Goal: Task Accomplishment & Management: Manage account settings

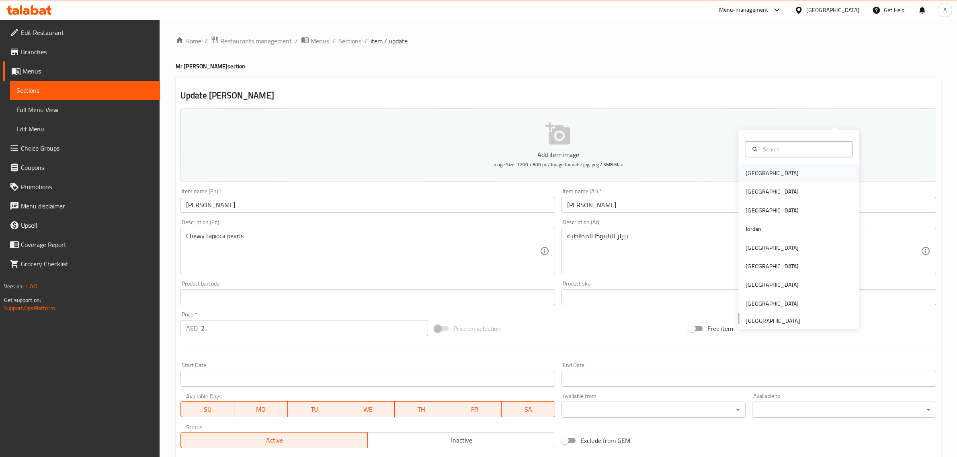
scroll to position [109, 0]
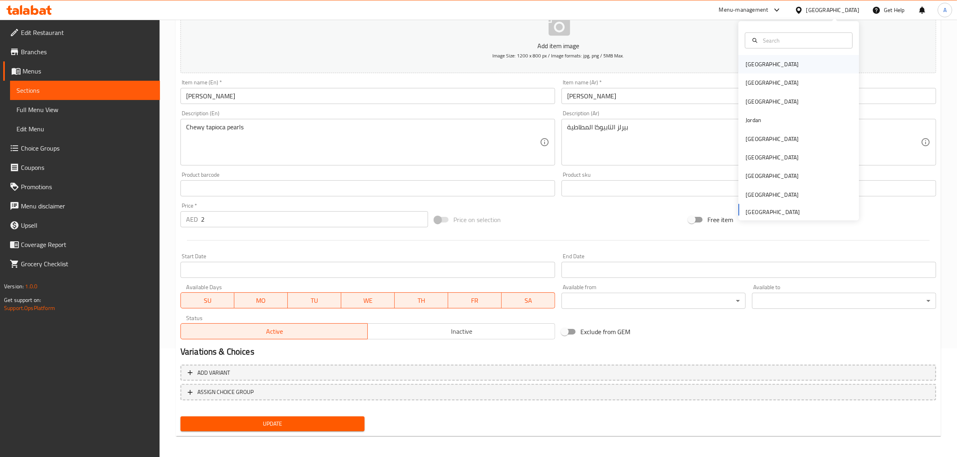
click at [758, 65] on div "[GEOGRAPHIC_DATA]" at bounding box center [772, 64] width 66 height 18
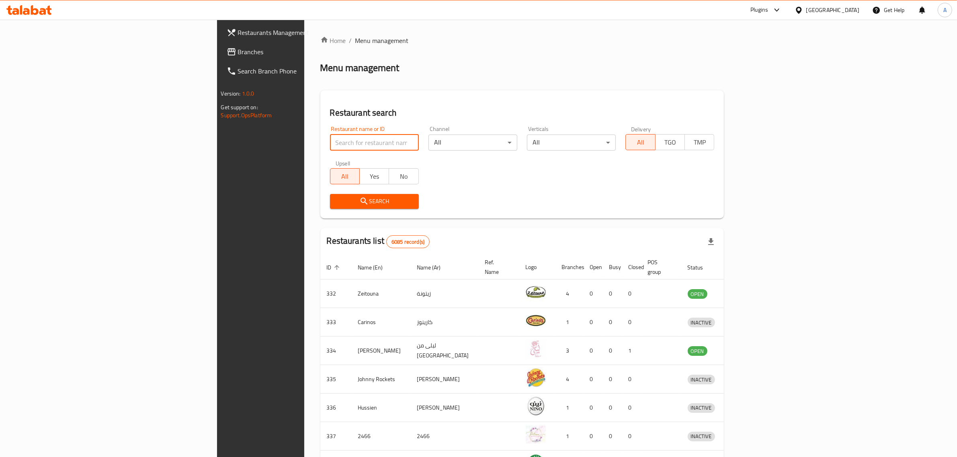
click at [330, 142] on input "search" at bounding box center [374, 143] width 89 height 16
paste input "MY TASTE RESTAURANT"
type input "MY TASTE RESTAURANT"
click at [330, 194] on button "Search" at bounding box center [374, 201] width 89 height 15
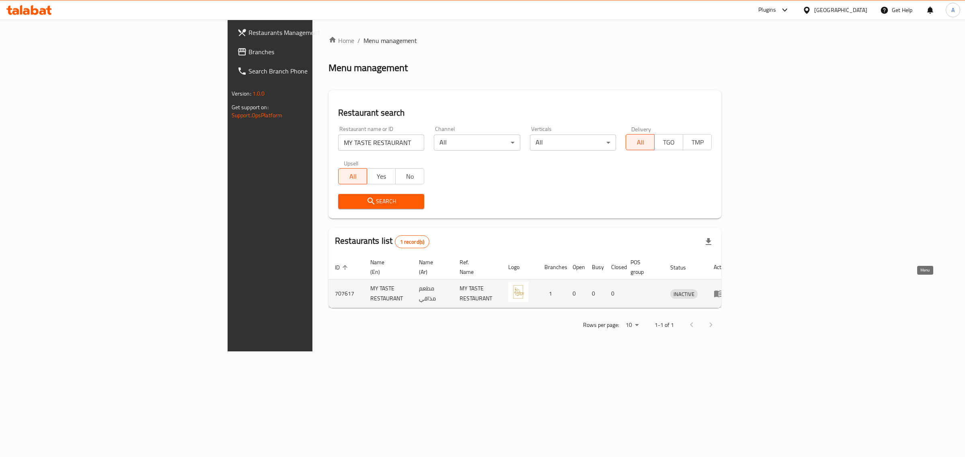
click at [723, 289] on icon "enhanced table" at bounding box center [718, 294] width 10 height 10
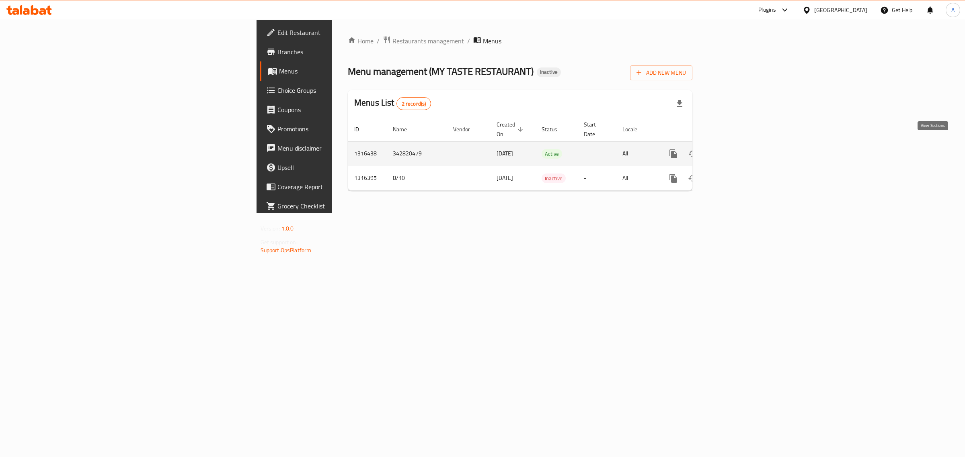
click at [735, 150] on icon "enhanced table" at bounding box center [730, 153] width 7 height 7
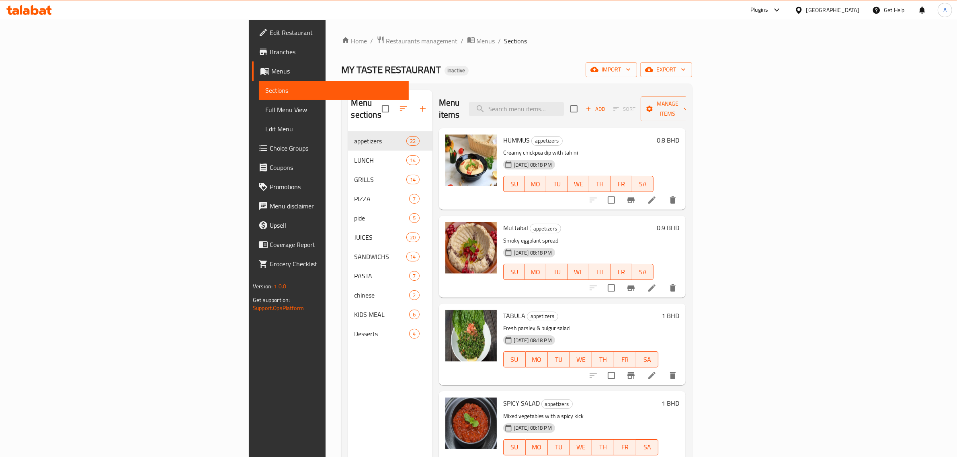
click at [265, 113] on span "Full Menu View" at bounding box center [333, 110] width 137 height 10
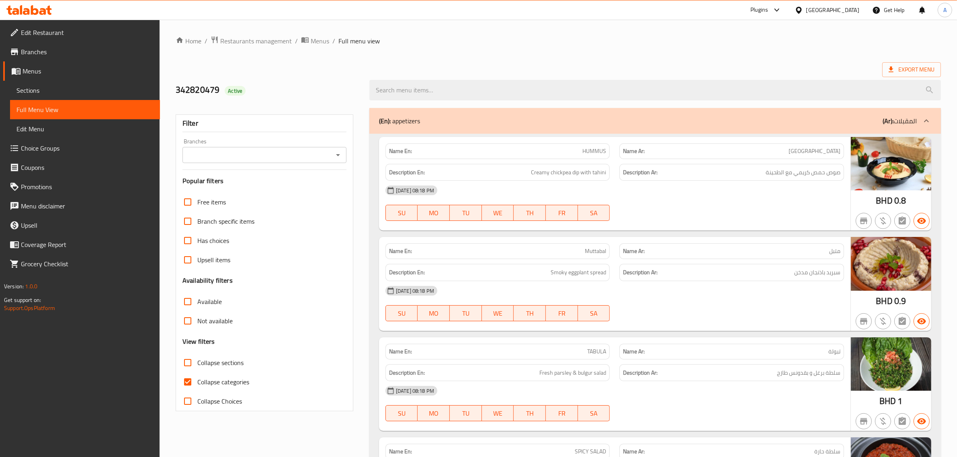
click at [234, 372] on label "Collapse sections" at bounding box center [211, 362] width 66 height 19
click at [197, 372] on input "Collapse sections" at bounding box center [187, 362] width 19 height 19
checkbox input "true"
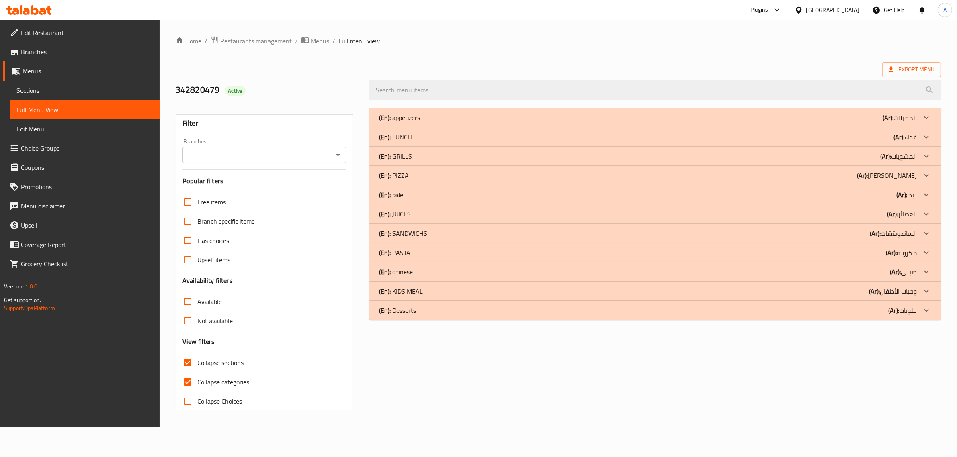
click at [210, 385] on span "Collapse categories" at bounding box center [223, 382] width 52 height 10
click at [197, 385] on input "Collapse categories" at bounding box center [187, 382] width 19 height 19
checkbox input "false"
click at [207, 364] on span "Collapse sections" at bounding box center [222, 363] width 46 height 10
click at [199, 364] on input "Collapse sections" at bounding box center [188, 362] width 19 height 19
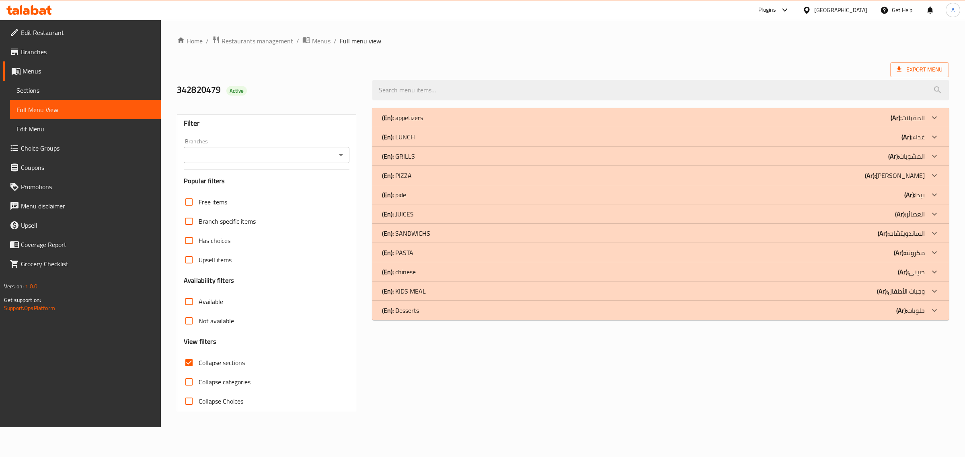
checkbox input "false"
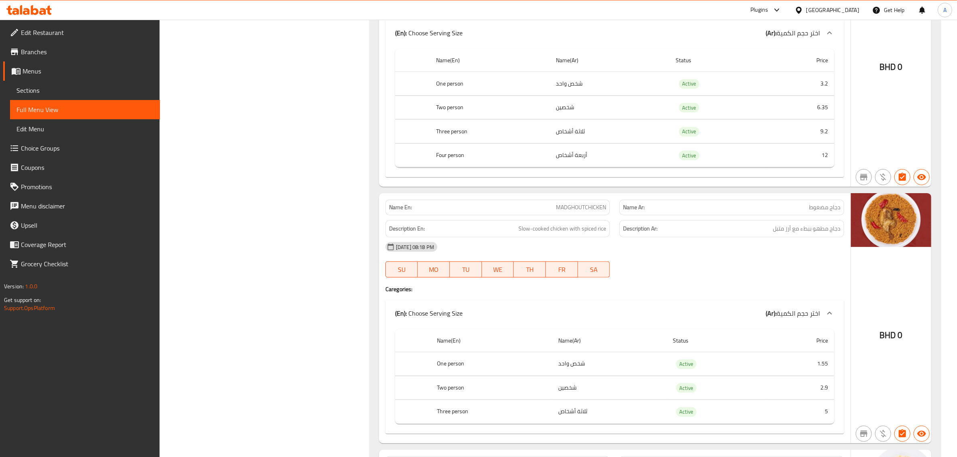
scroll to position [8397, 0]
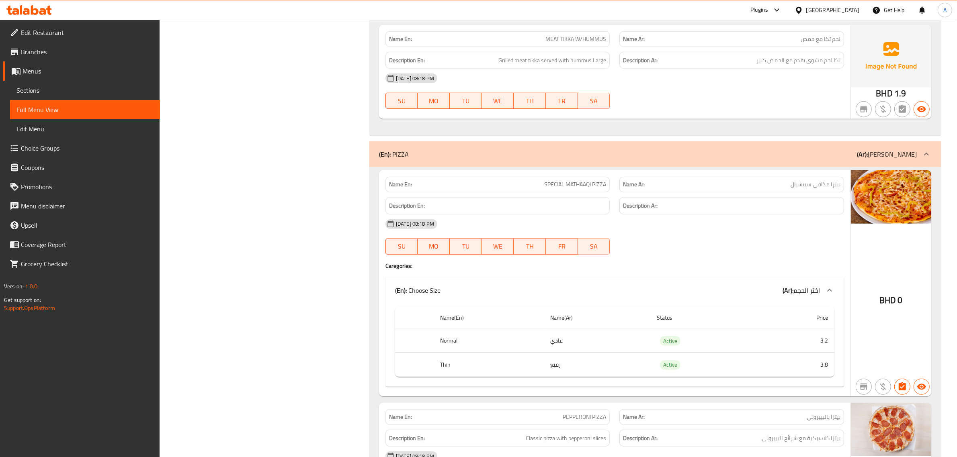
click at [793, 189] on span "بيتزا مذاقي سبيشيال" at bounding box center [816, 184] width 50 height 8
click at [624, 189] on strong "Name Ar:" at bounding box center [634, 184] width 22 height 8
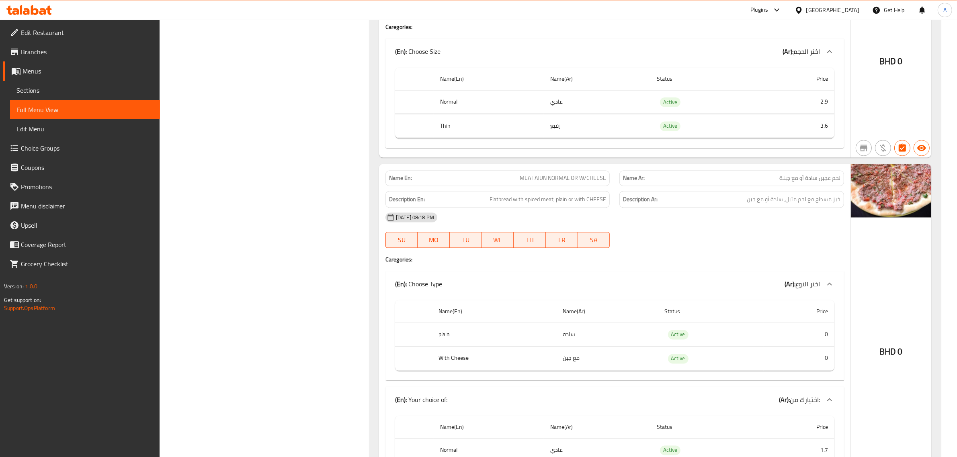
scroll to position [9916, 0]
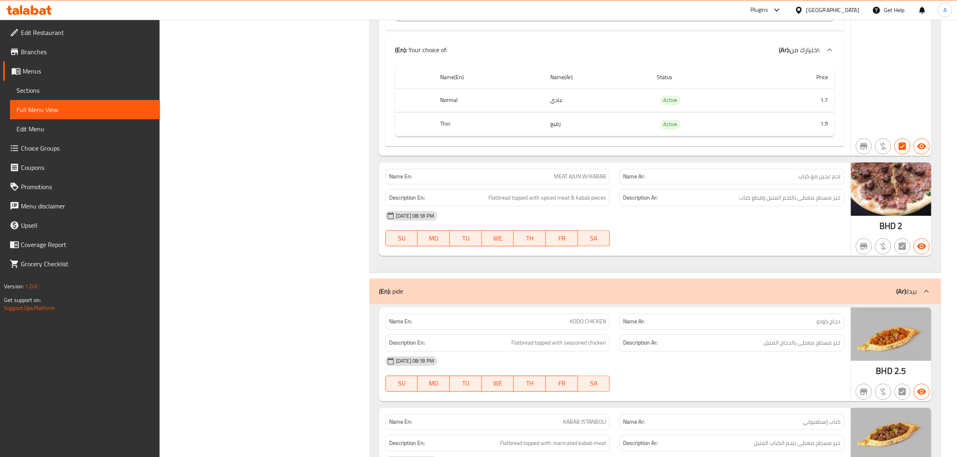
click at [834, 184] on div "Name Ar: لحم عجين مع كباب" at bounding box center [731, 177] width 225 height 16
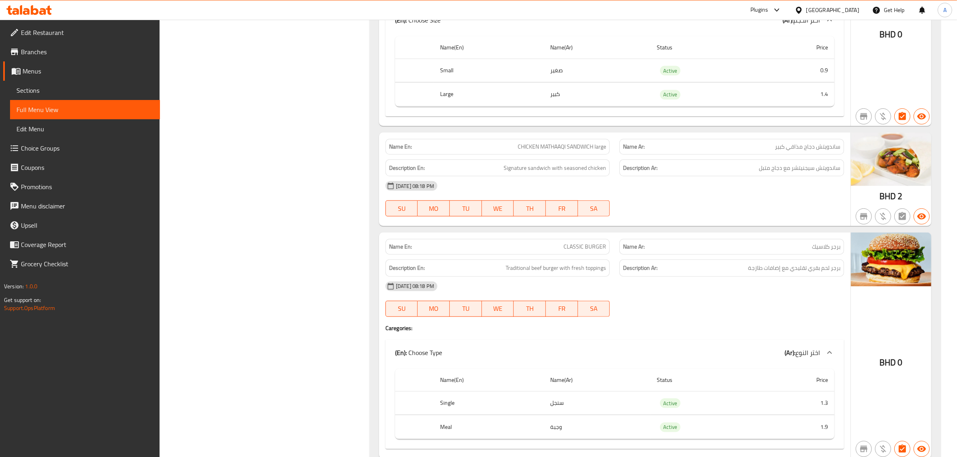
click at [697, 151] on p "Name Ar: ساندويتش دجاج مذاقي كبير" at bounding box center [731, 147] width 217 height 8
click at [696, 155] on div "Name Ar: ساندويتش دجاج مذاقي كبير" at bounding box center [731, 147] width 225 height 16
click at [797, 155] on div "Name Ar: ساندويتش دجاج مذاقي كبير" at bounding box center [731, 147] width 225 height 16
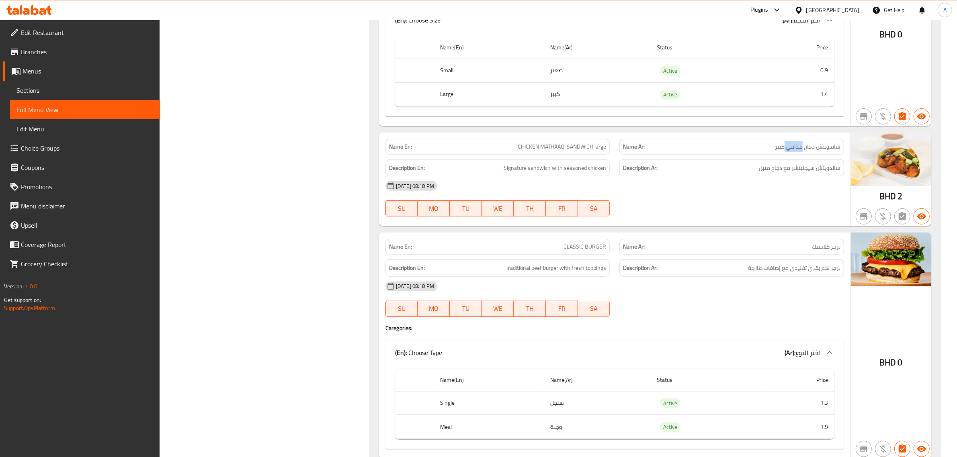
click at [797, 155] on div "Name Ar: ساندويتش دجاج مذاقي كبير" at bounding box center [731, 147] width 225 height 16
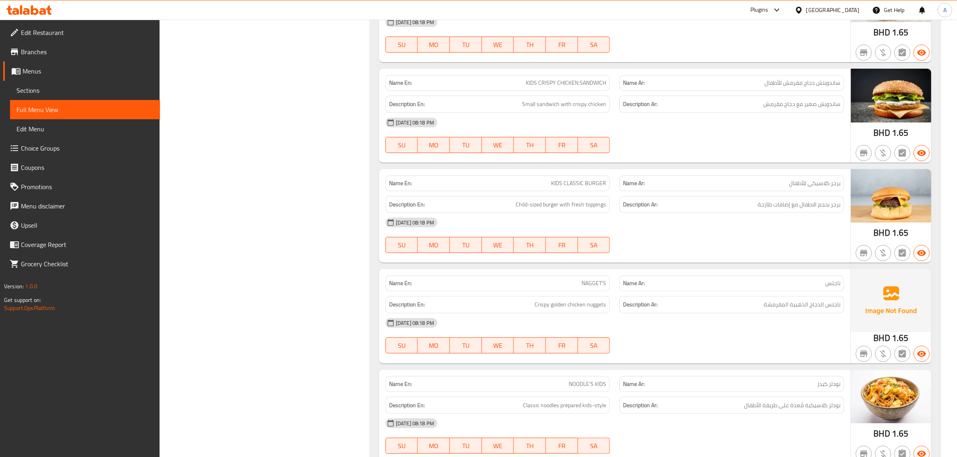
scroll to position [19963, 0]
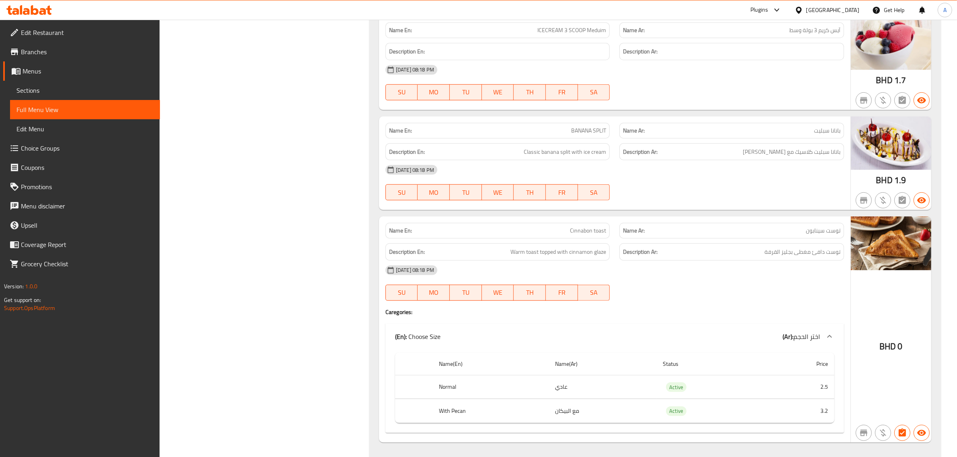
click at [586, 166] on div "Description En: Classic banana split with ice cream" at bounding box center [498, 152] width 234 height 27
click at [737, 161] on div "Description Ar: بانانا سبليت كلاسيك مع آيس كريم" at bounding box center [731, 151] width 225 height 17
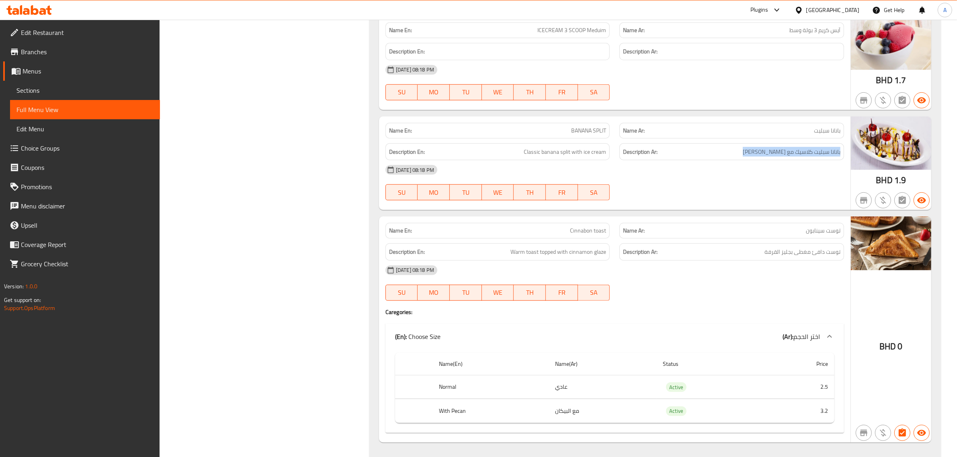
click at [737, 161] on div "Description Ar: بانانا سبليت كلاسيك مع آيس كريم" at bounding box center [731, 151] width 225 height 17
click at [654, 157] on strong "Description Ar:" at bounding box center [640, 152] width 35 height 10
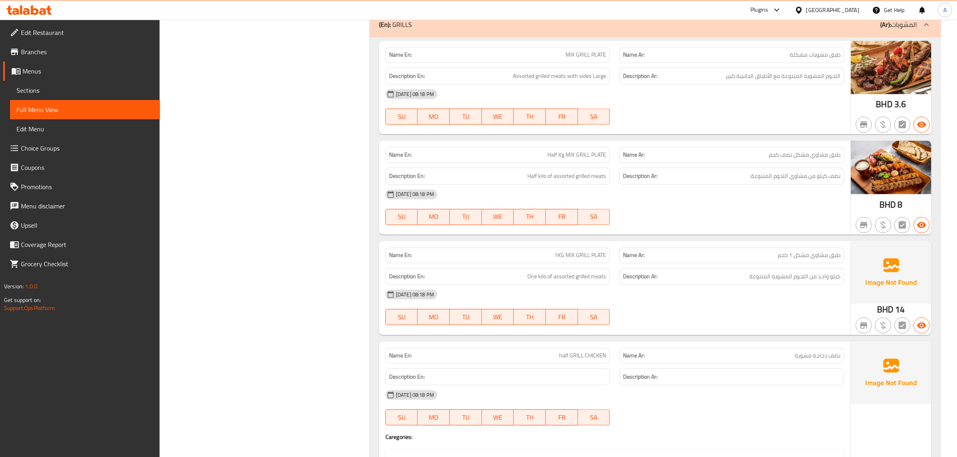
scroll to position [7014, 0]
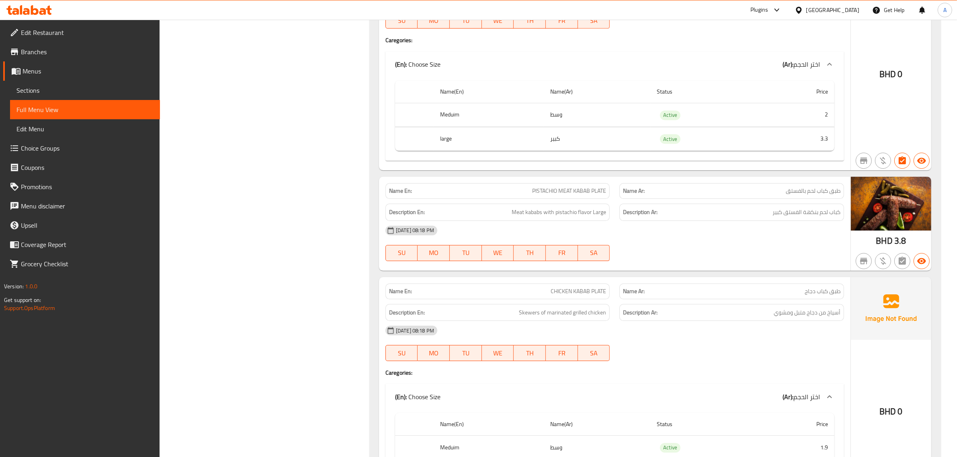
click at [786, 195] on span "طبق كباب لحم بالفستق" at bounding box center [813, 191] width 55 height 8
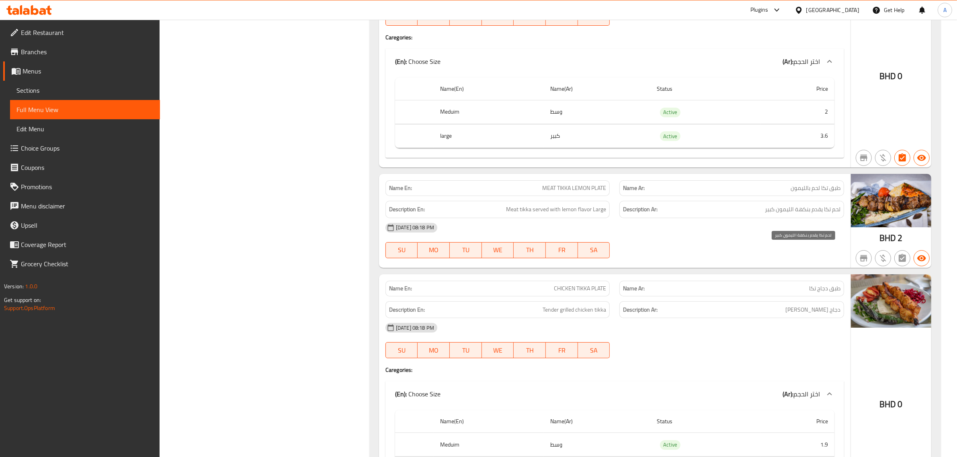
click at [780, 215] on span "لحم تكا يقدم بنكهة الليمون كبير" at bounding box center [803, 210] width 76 height 10
click at [622, 218] on div "Description Ar: لحم تكا يقدم بنكهة الليمون كبير" at bounding box center [731, 209] width 225 height 17
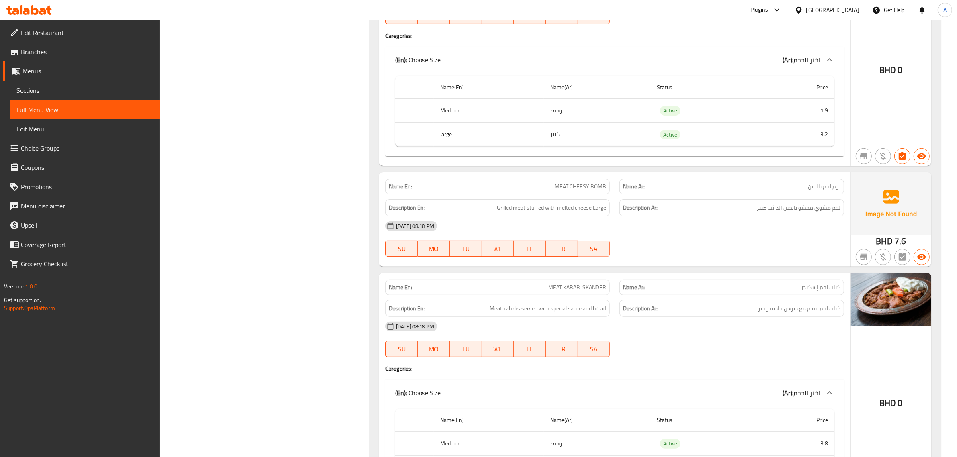
scroll to position [8251, 0]
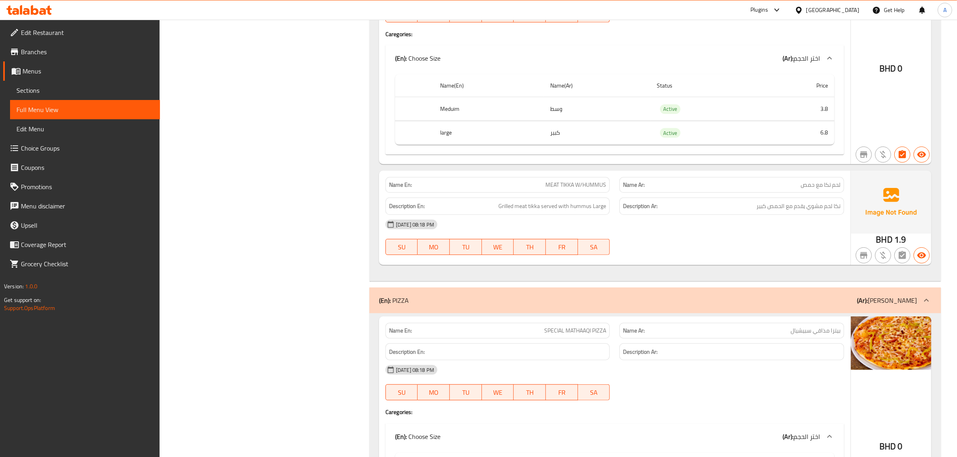
click at [752, 234] on div "08-10-2025 08:18 PM" at bounding box center [615, 224] width 468 height 19
click at [760, 211] on span "تكا لحم مشوي يقدم مع الحمص كبير" at bounding box center [798, 206] width 84 height 10
click at [557, 215] on div "Description En: Grilled meat tikka served with hummus Large" at bounding box center [497, 206] width 225 height 17
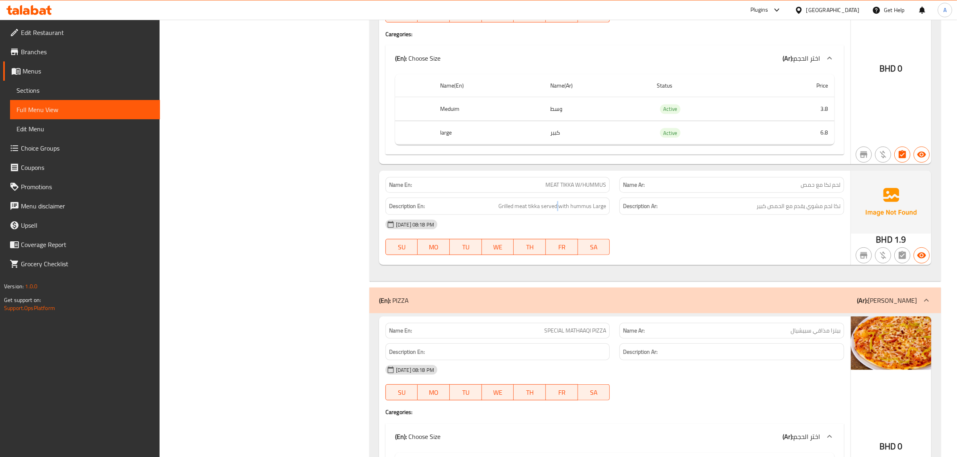
click at [557, 215] on div "Description En: Grilled meat tikka served with hummus Large" at bounding box center [497, 206] width 225 height 17
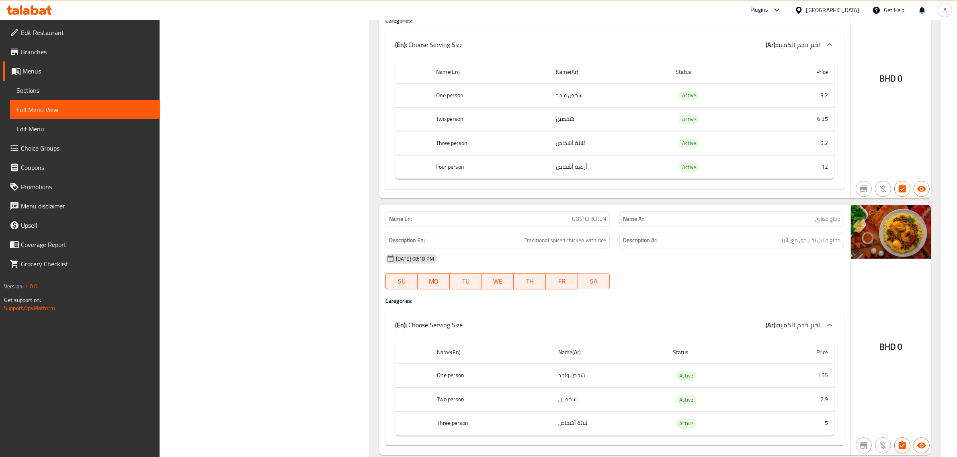
scroll to position [2181, 0]
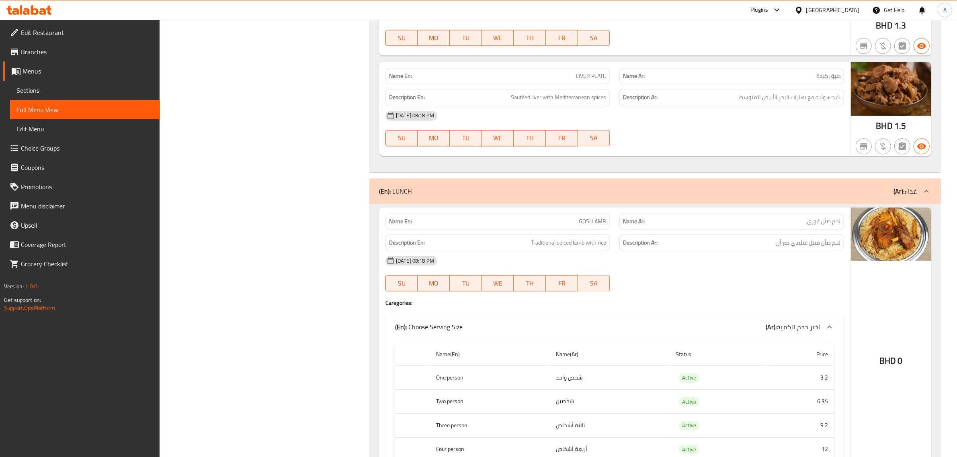
click at [818, 226] on span "لحم ضأن غوزي" at bounding box center [824, 221] width 34 height 8
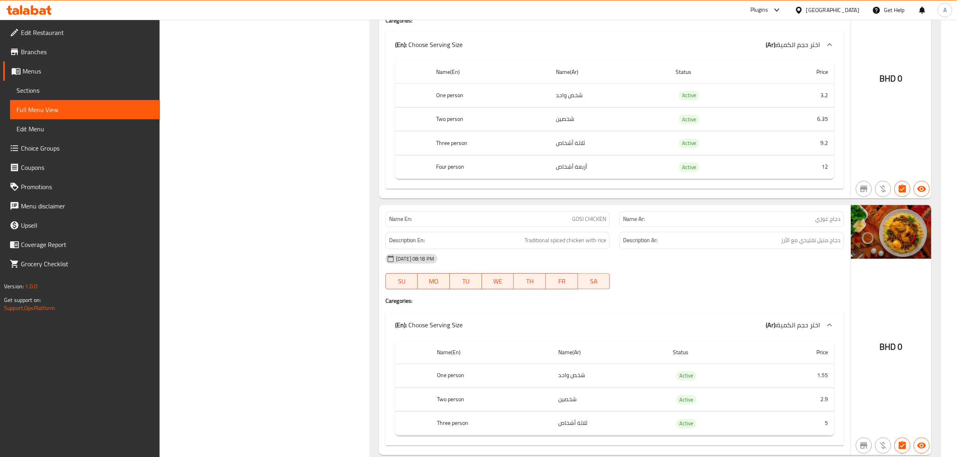
click at [818, 223] on span "دجاج غوزي" at bounding box center [827, 219] width 25 height 8
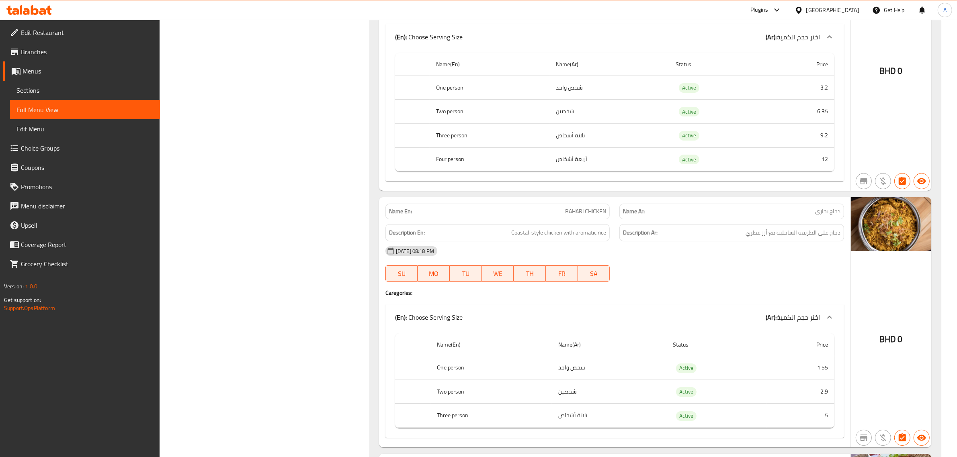
scroll to position [7916, 0]
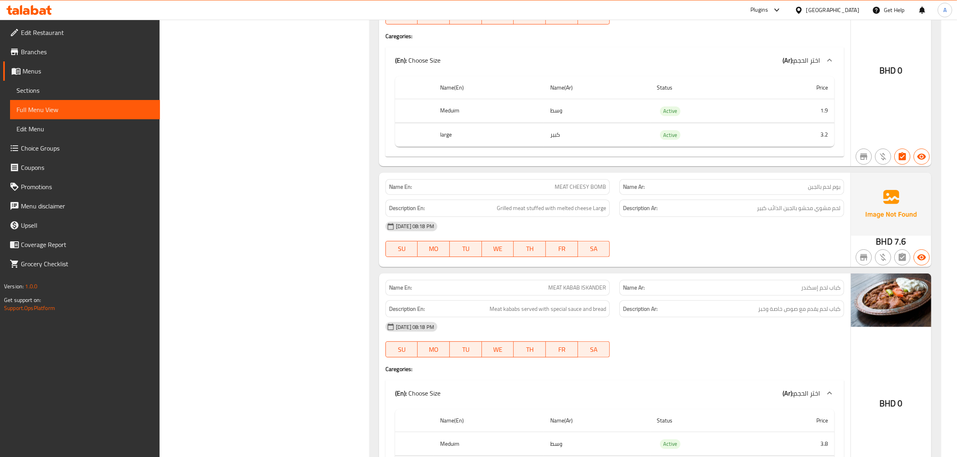
click at [572, 222] on div "Description En: Grilled meat stuffed with melted cheese Large" at bounding box center [498, 208] width 234 height 27
click at [577, 191] on span "MEAT CHEESY BOMB" at bounding box center [580, 187] width 51 height 8
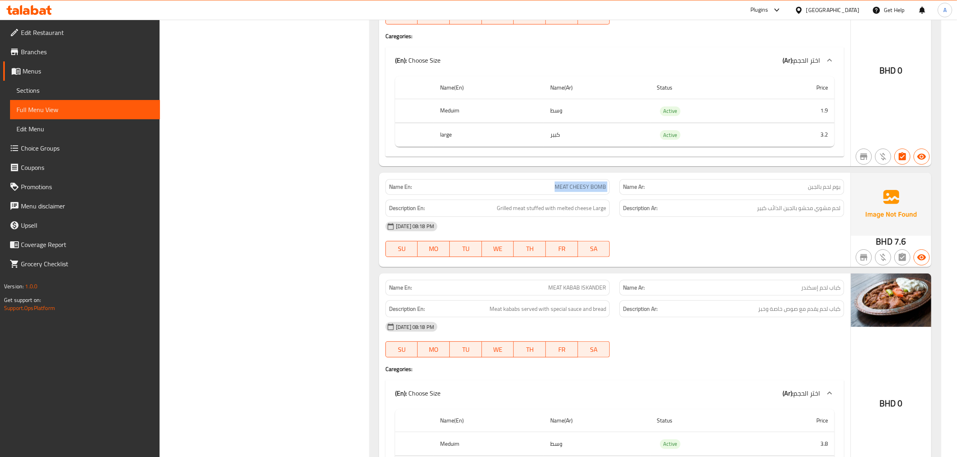
click at [577, 191] on span "MEAT CHEESY BOMB" at bounding box center [580, 187] width 51 height 8
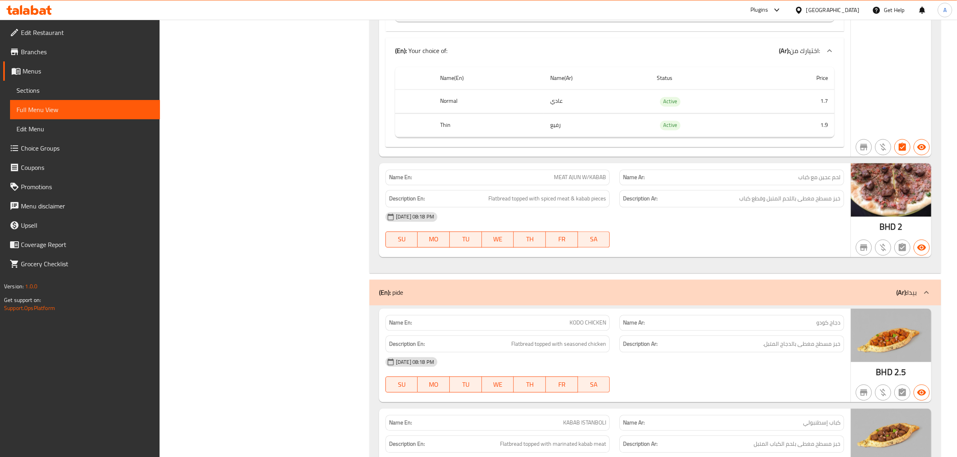
click at [706, 204] on h6 "Description Ar: خبز مسطح مغطى باللحم المتبل وقطع كباب" at bounding box center [731, 199] width 217 height 10
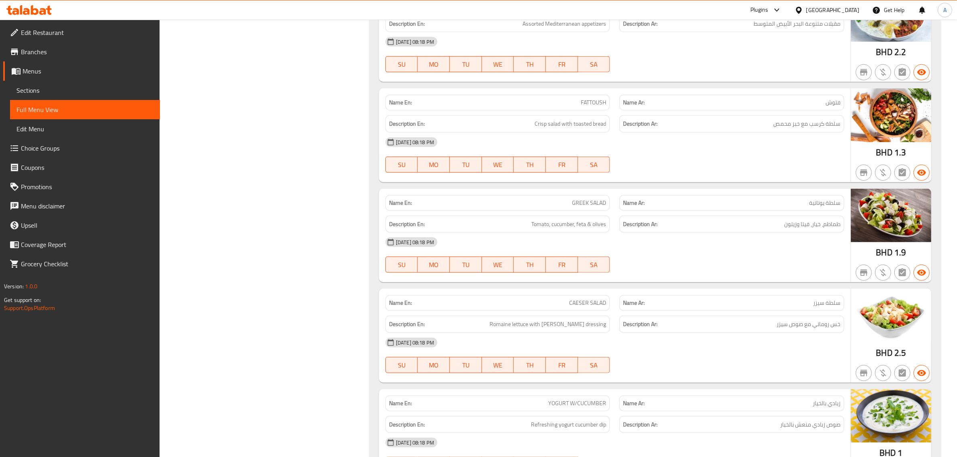
scroll to position [0, 0]
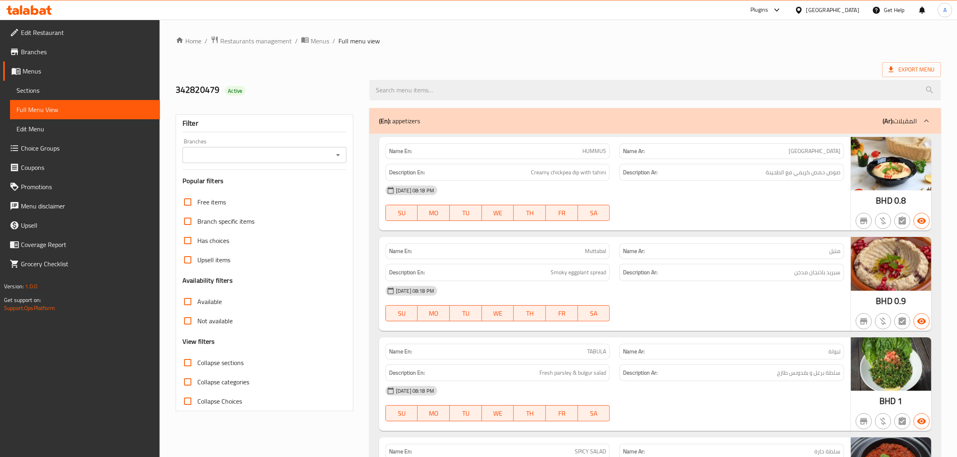
click at [45, 45] on link "Branches" at bounding box center [81, 51] width 157 height 19
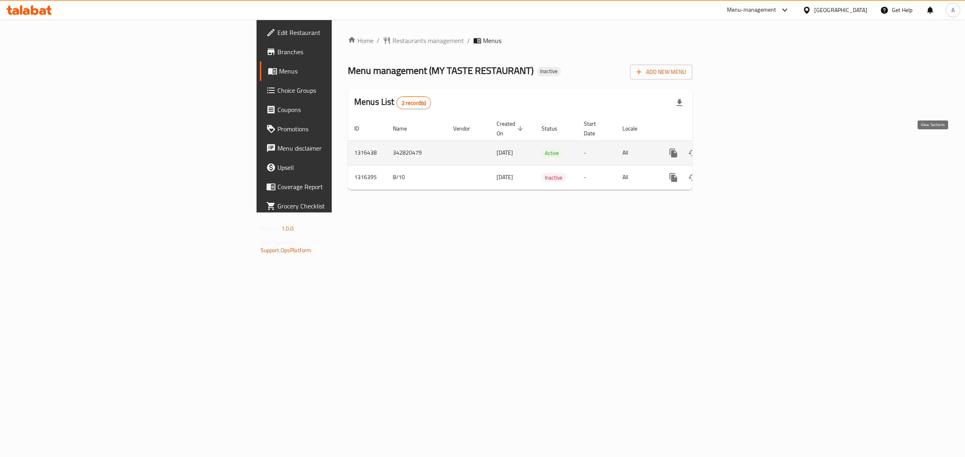
click at [735, 150] on icon "enhanced table" at bounding box center [730, 153] width 7 height 7
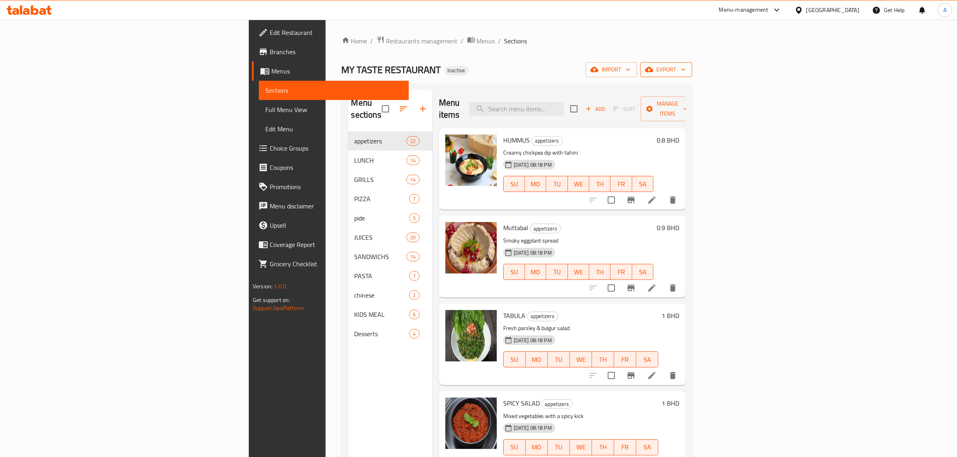
click at [686, 69] on span "export" at bounding box center [666, 70] width 39 height 10
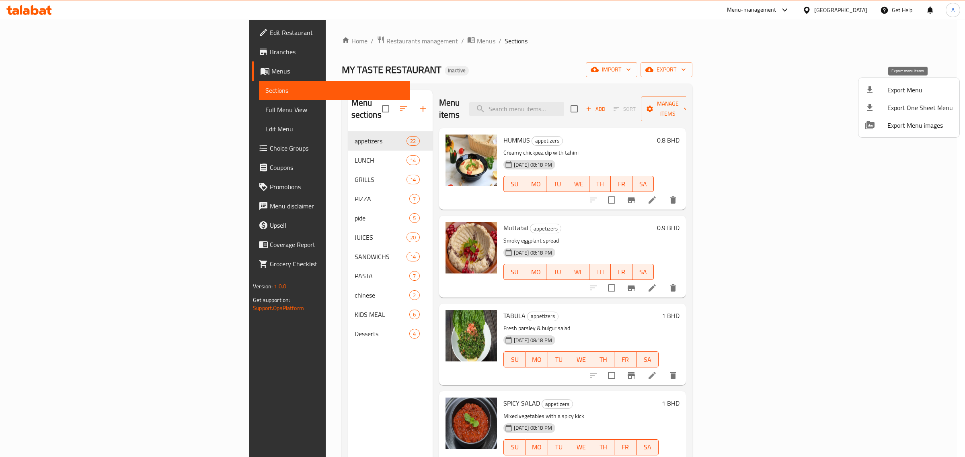
click at [898, 91] on span "Export Menu" at bounding box center [920, 90] width 66 height 10
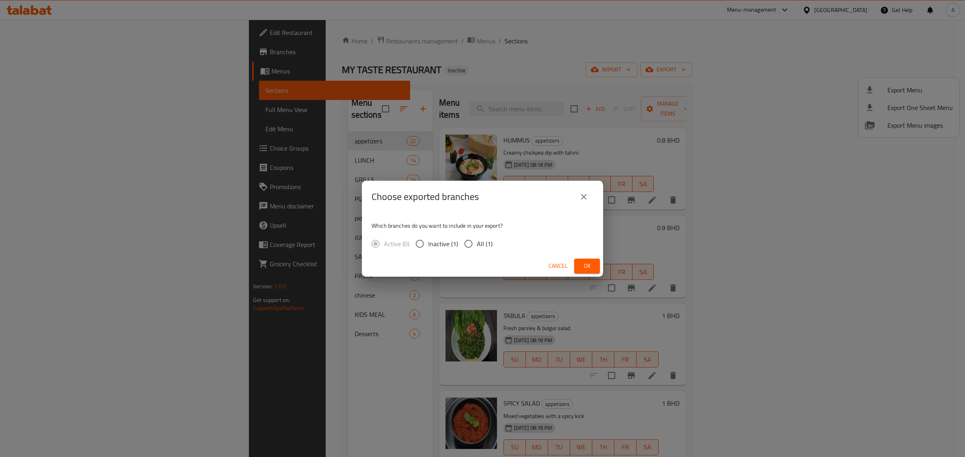
click at [473, 238] on input "All (1)" at bounding box center [468, 244] width 17 height 17
radio input "true"
click at [583, 266] on span "Ok" at bounding box center [586, 266] width 13 height 10
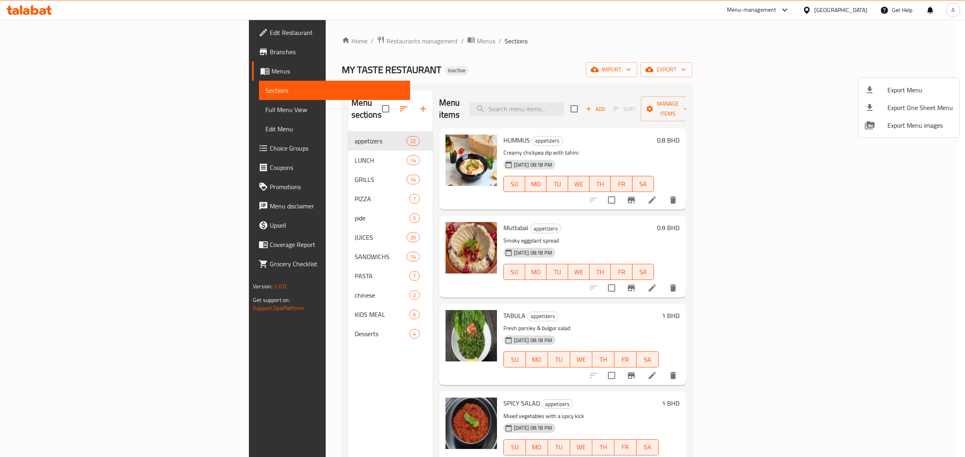
click at [79, 37] on div at bounding box center [482, 228] width 965 height 457
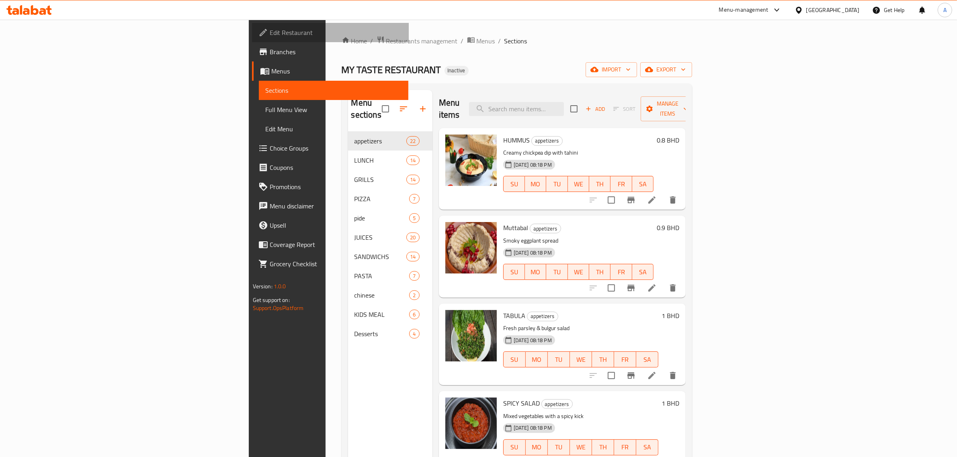
click at [270, 37] on span "Edit Restaurant" at bounding box center [336, 33] width 133 height 10
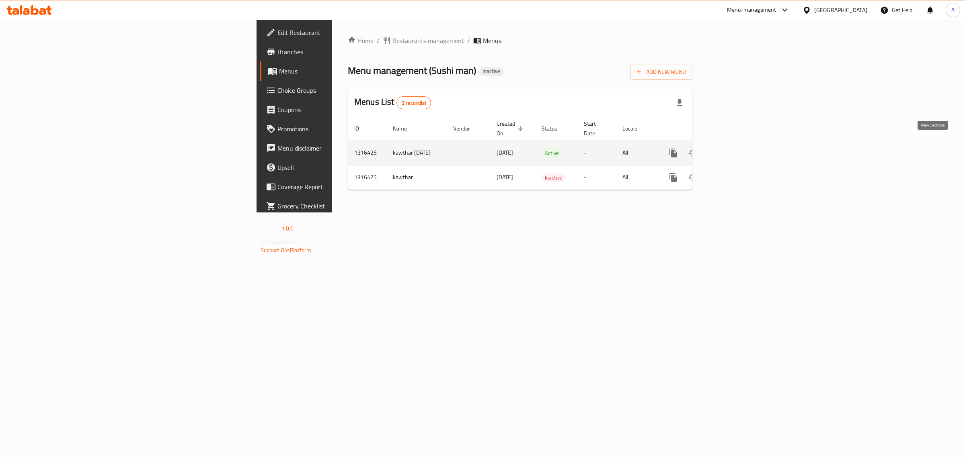
click at [736, 149] on icon "enhanced table" at bounding box center [731, 153] width 10 height 10
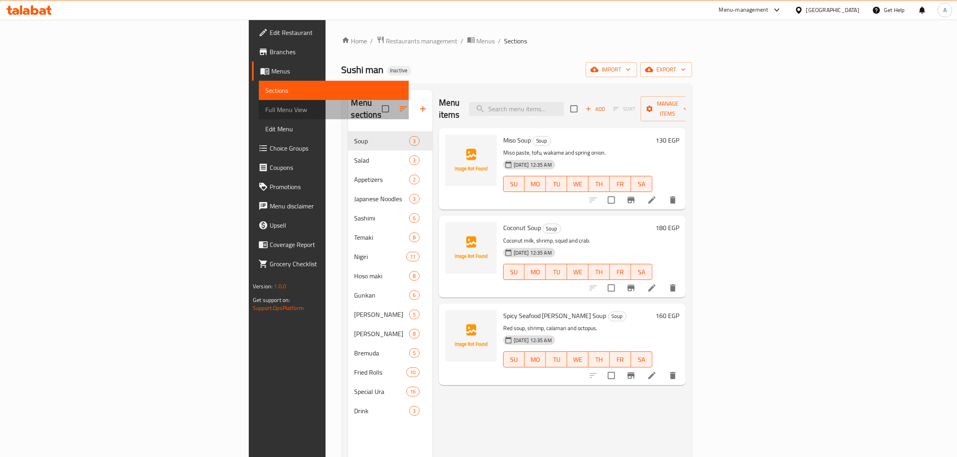
click at [265, 112] on span "Full Menu View" at bounding box center [333, 110] width 137 height 10
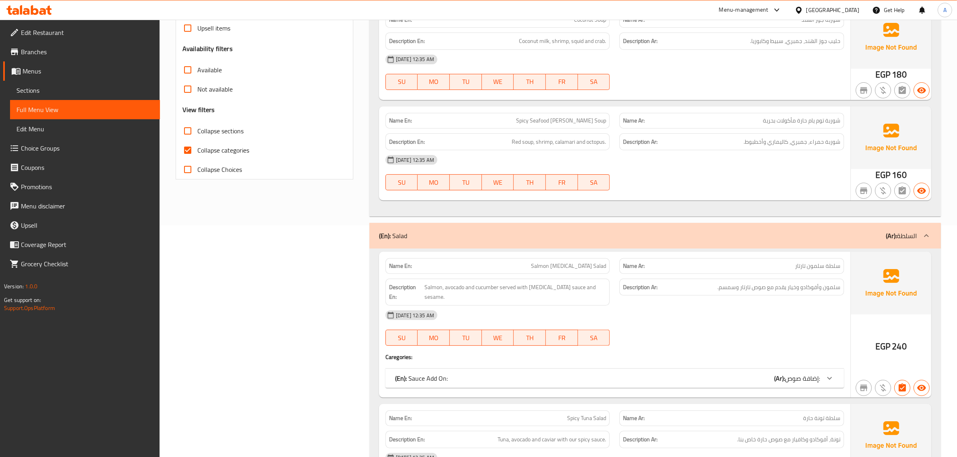
scroll to position [315, 0]
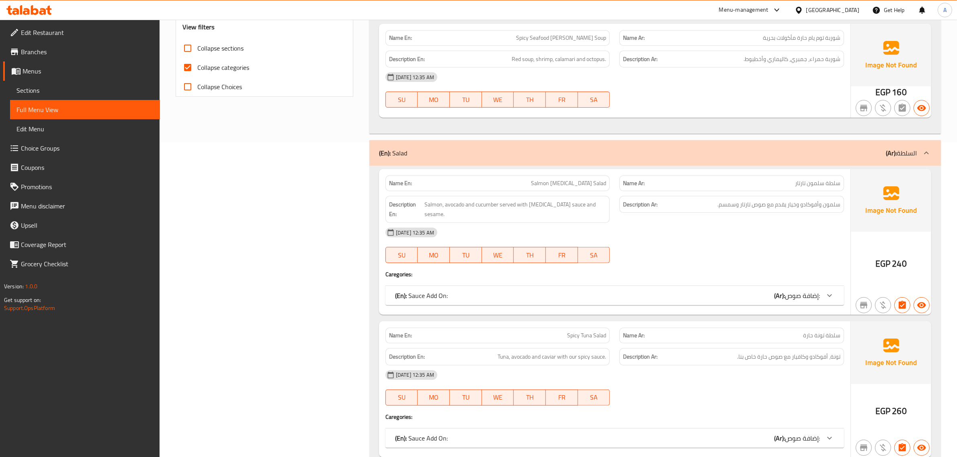
click at [232, 63] on span "Collapse categories" at bounding box center [223, 68] width 52 height 10
click at [197, 61] on input "Collapse categories" at bounding box center [187, 67] width 19 height 19
checkbox input "false"
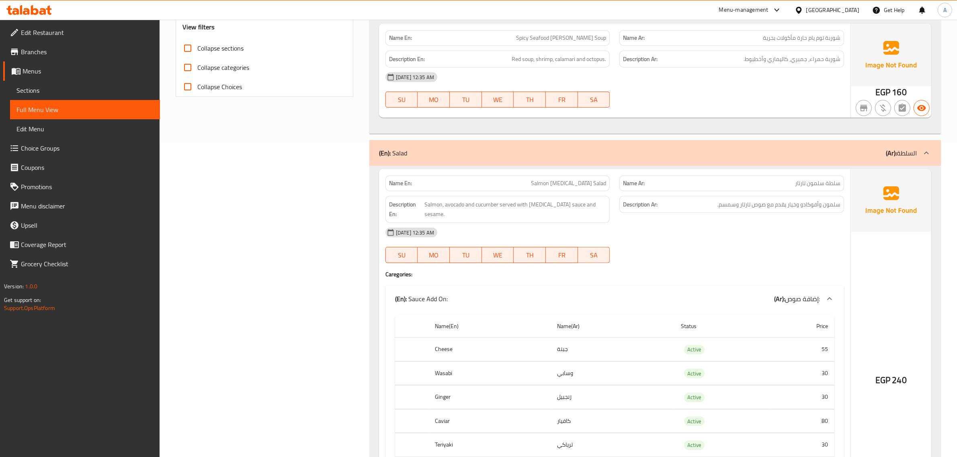
click at [692, 346] on td "Active" at bounding box center [722, 350] width 96 height 24
copy span "Active"
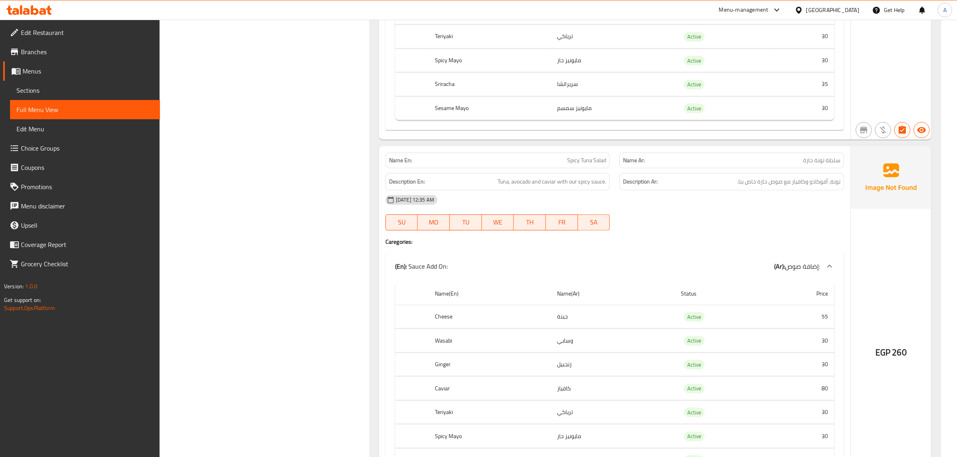
scroll to position [1285, 0]
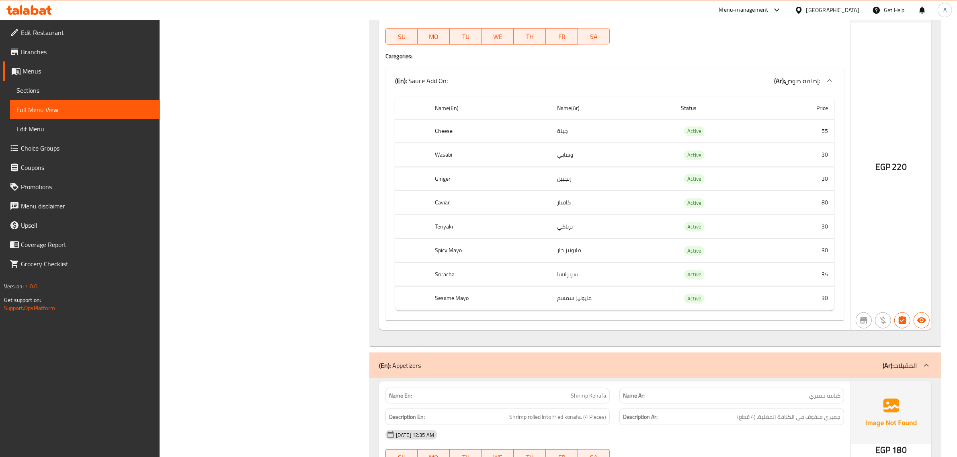
click at [705, 148] on td "Active" at bounding box center [722, 155] width 96 height 24
copy span "Active"
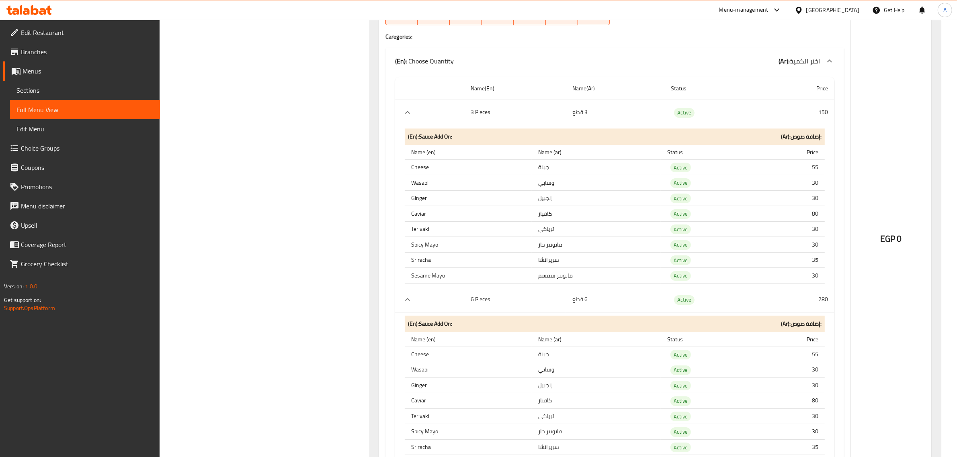
scroll to position [23099, 0]
